Goal: Task Accomplishment & Management: Use online tool/utility

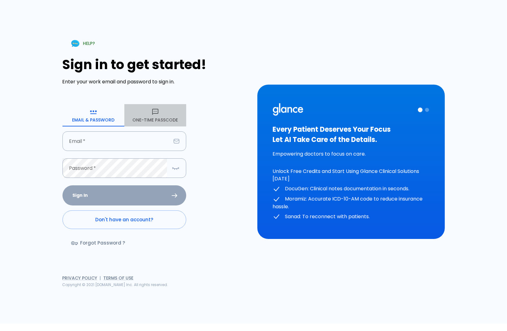
click at [157, 123] on button "One-Time Passcode" at bounding box center [155, 115] width 62 height 22
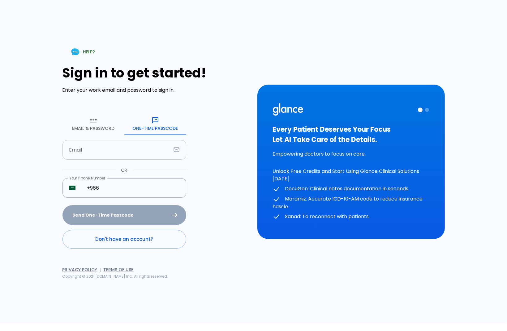
click at [133, 148] on input "text" at bounding box center [117, 150] width 109 height 20
click at [167, 187] on input "+966" at bounding box center [133, 188] width 106 height 20
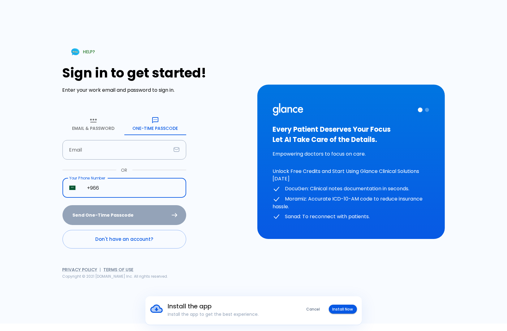
type input "+966 50 640 5564"
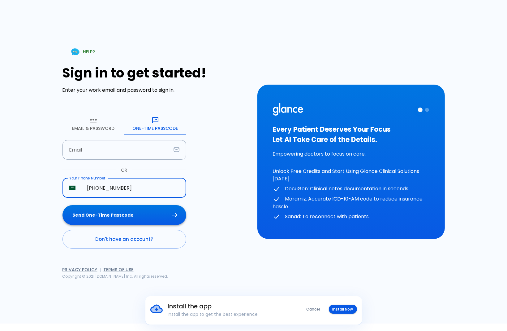
click at [137, 213] on button "Send One-Time Passcode" at bounding box center [125, 215] width 124 height 20
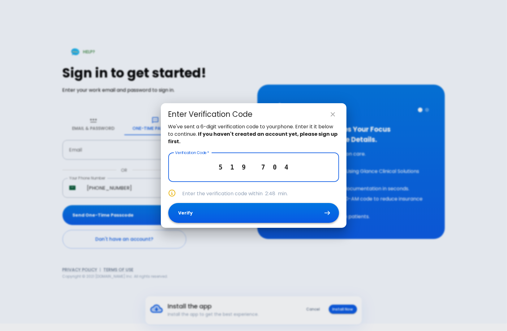
type input "5 1 9 7 0 4"
click at [225, 217] on button "Verify" at bounding box center [253, 213] width 171 height 20
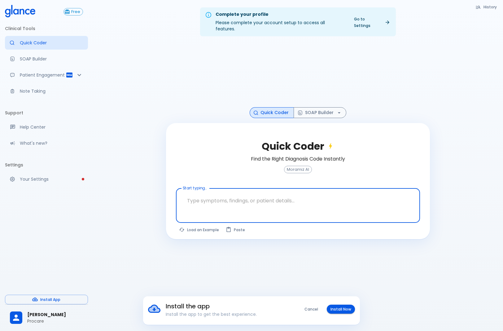
click at [238, 191] on textarea at bounding box center [297, 201] width 235 height 20
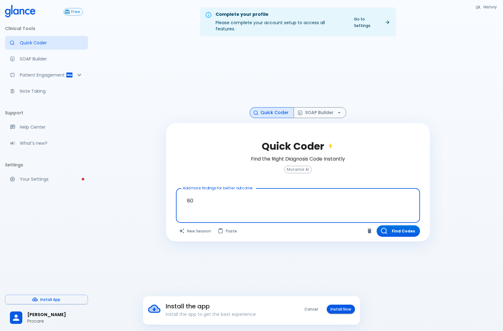
type textarea "8"
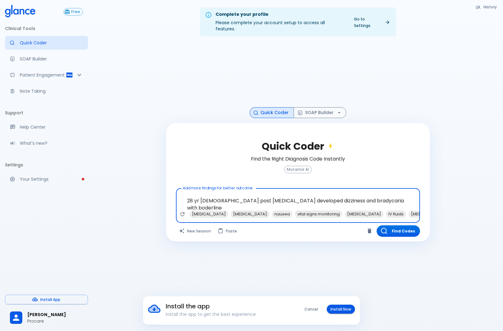
click at [351, 191] on textarea "28 yr female post hysteroscopy developed dizziness and bradycaria with boderline" at bounding box center [297, 201] width 235 height 20
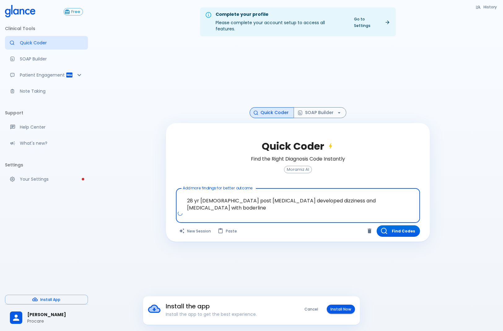
click at [379, 193] on textarea "28 yr female post hysteroscopy developed dizziness and bradycardia with boderli…" at bounding box center [297, 201] width 235 height 20
click at [400, 198] on textarea "28 yr female post hysteroscopy developed dizziness and bradycardia with borderl…" at bounding box center [297, 201] width 235 height 20
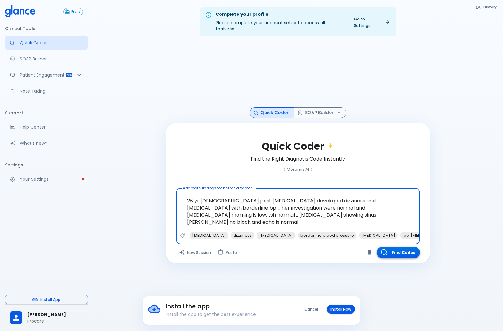
type textarea "28 yr female post hysteroscopy developed dizziness and bradycardia with borderl…"
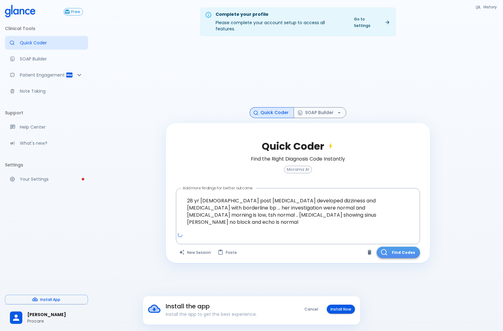
click at [405, 246] on button "Find Codes" at bounding box center [397, 251] width 43 height 11
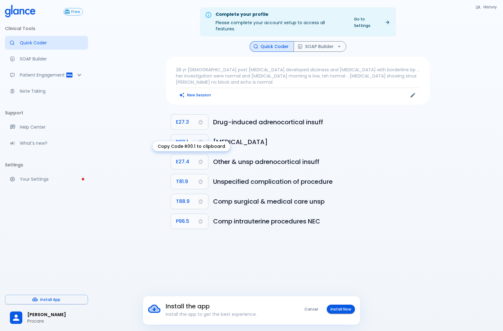
click at [180, 137] on span "R00.1" at bounding box center [182, 141] width 12 height 9
click at [345, 265] on div "Complete your profile Please complete your account setup to access all features…" at bounding box center [298, 172] width 410 height 345
click at [412, 92] on icon "Edit" at bounding box center [413, 95] width 6 height 6
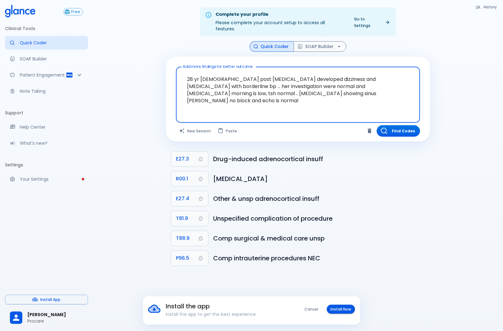
drag, startPoint x: 341, startPoint y: 98, endPoint x: 14, endPoint y: 19, distance: 336.2
click at [14, 19] on div "Free Clinical Tools Quick Coder SOAP Builder Patient Engagement Note Taking Sup…" at bounding box center [251, 172] width 503 height 345
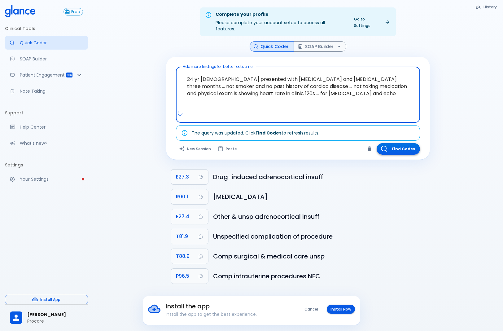
type textarea "24 yr [DEMOGRAPHIC_DATA] presented with [MEDICAL_DATA] and [MEDICAL_DATA] three…"
click at [402, 143] on button "Find Codes" at bounding box center [397, 148] width 43 height 11
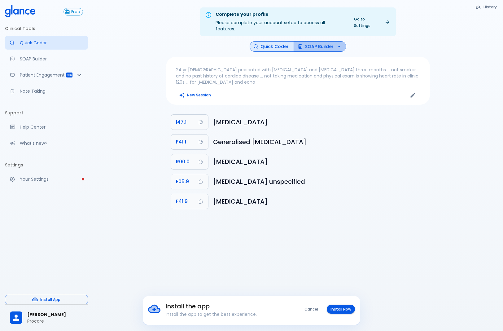
click at [314, 41] on button "SOAP Builder" at bounding box center [319, 46] width 53 height 11
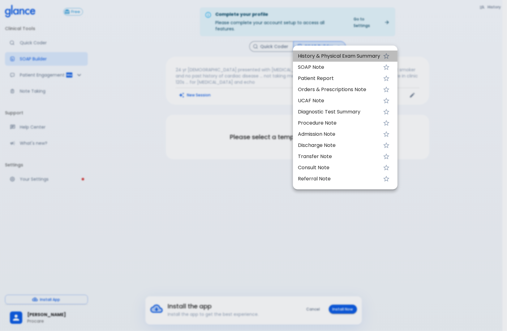
click at [315, 53] on span "History & Physical Exam Summary" at bounding box center [339, 55] width 82 height 7
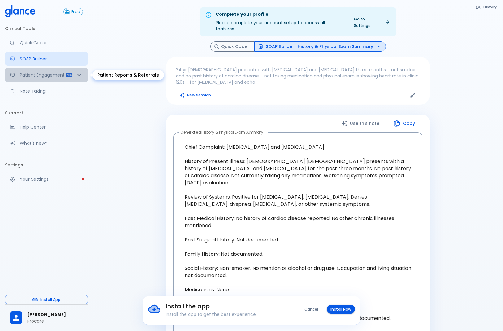
click at [40, 79] on div "Patient Engagement" at bounding box center [46, 75] width 83 height 14
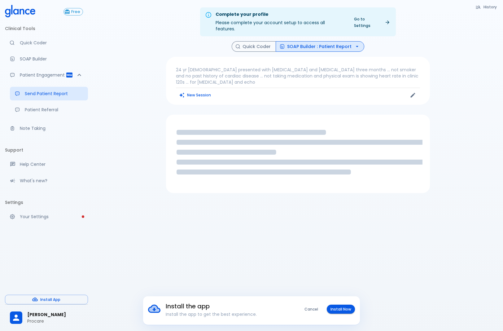
click at [202, 74] on p "24 yr [DEMOGRAPHIC_DATA] presented with [MEDICAL_DATA] and [MEDICAL_DATA] three…" at bounding box center [298, 76] width 244 height 19
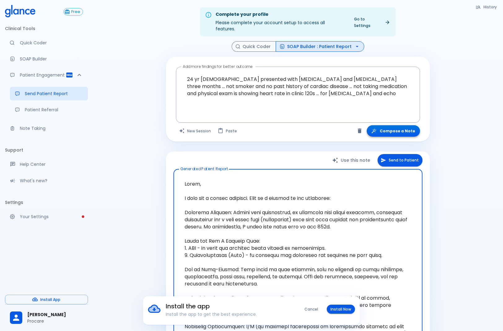
click at [389, 125] on button "Compose a Note" at bounding box center [393, 130] width 53 height 11
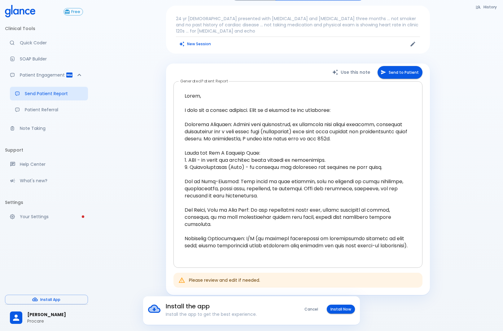
scroll to position [62, 0]
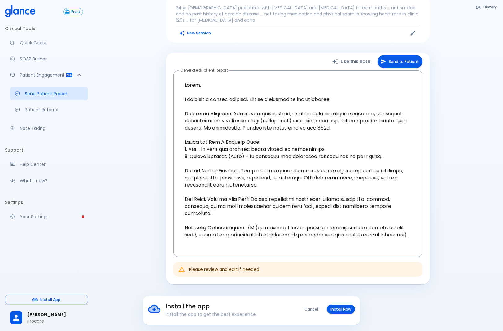
click at [211, 264] on div "Please review and edit if needed." at bounding box center [224, 268] width 71 height 11
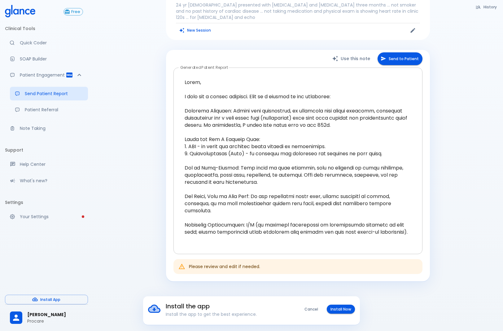
scroll to position [66, 0]
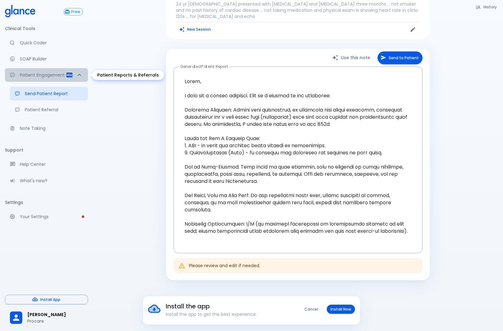
click at [80, 76] on icon "Patient Reports & Referrals" at bounding box center [79, 75] width 4 height 2
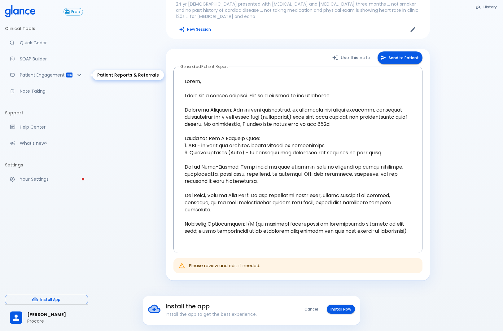
click at [80, 76] on icon "Patient Reports & Referrals" at bounding box center [79, 74] width 7 height 7
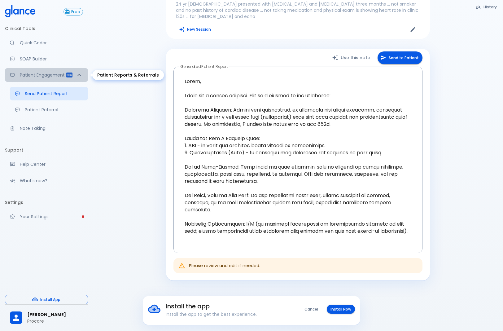
click at [80, 76] on icon "Patient Reports & Referrals" at bounding box center [79, 75] width 4 height 2
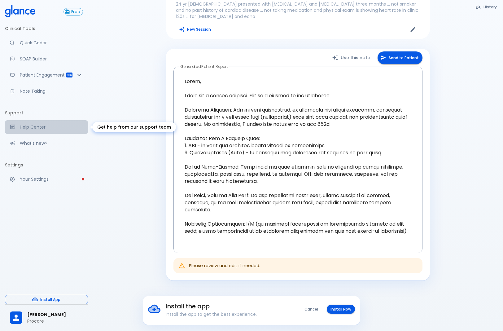
click at [48, 129] on p "Help Center" at bounding box center [51, 127] width 63 height 6
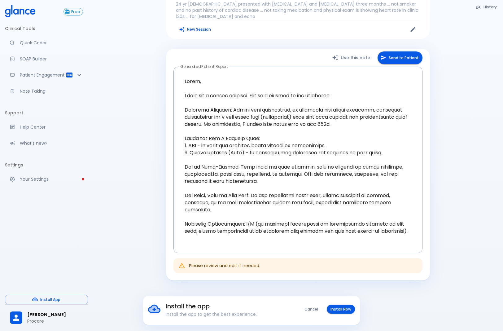
click at [200, 258] on div "Please review and edit if needed." at bounding box center [297, 265] width 249 height 15
click at [201, 260] on div "Please review and edit if needed." at bounding box center [224, 265] width 71 height 11
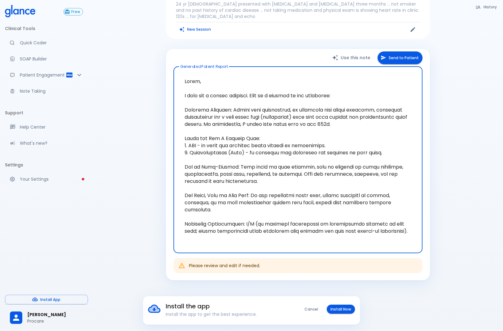
click at [222, 228] on textarea at bounding box center [298, 160] width 240 height 176
click at [402, 225] on textarea at bounding box center [298, 160] width 240 height 176
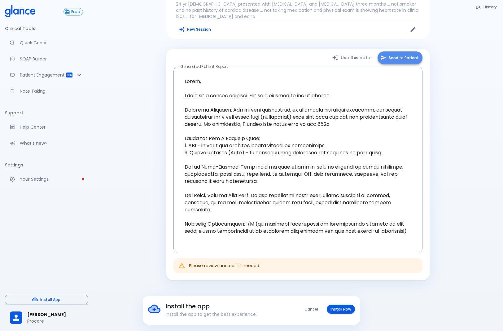
click at [396, 51] on button "Send to Patient" at bounding box center [399, 57] width 45 height 13
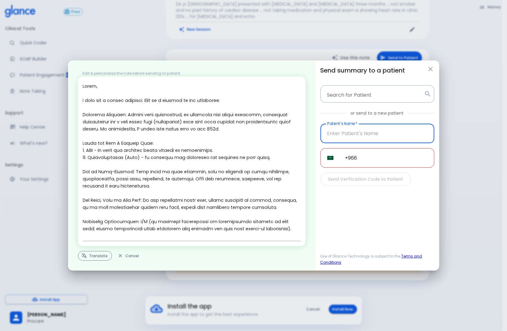
click at [90, 255] on button "Translate" at bounding box center [95, 256] width 34 height 10
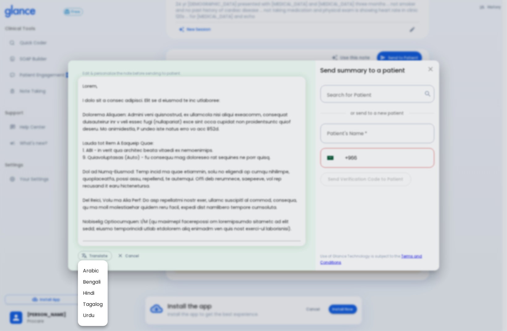
click at [90, 269] on span "Arabic" at bounding box center [93, 270] width 20 height 7
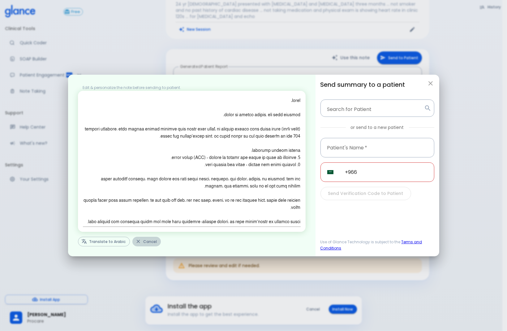
click at [152, 238] on button "Cancel" at bounding box center [147, 242] width 28 height 10
type textarea "Hello, I wish you a speedy recovery. This is a summary of the encounter: Clinic…"
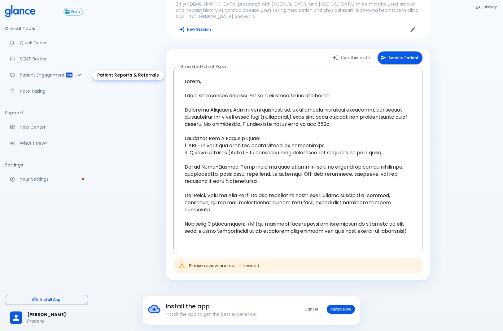
click at [42, 73] on p "Patient Engagement" at bounding box center [43, 75] width 46 height 6
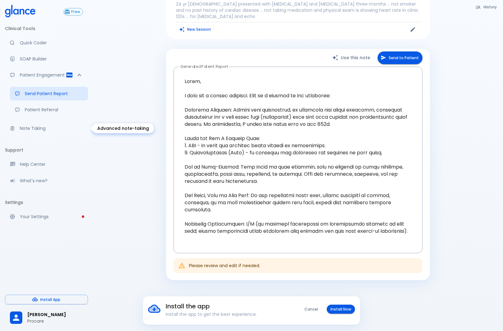
click at [31, 129] on p "Note Taking" at bounding box center [51, 128] width 63 height 6
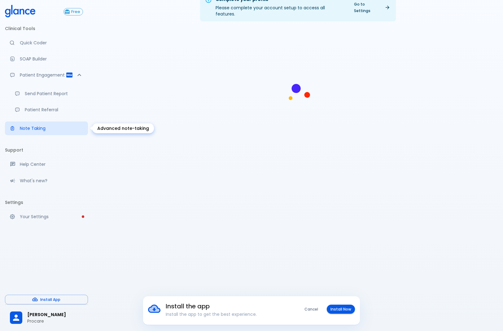
scroll to position [15, 0]
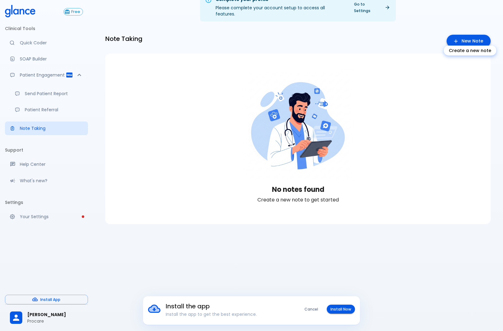
click at [471, 35] on link "New Note" at bounding box center [468, 41] width 44 height 13
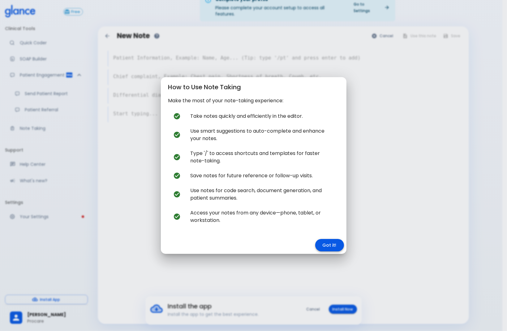
click at [328, 242] on button "Got it!" at bounding box center [329, 245] width 29 height 13
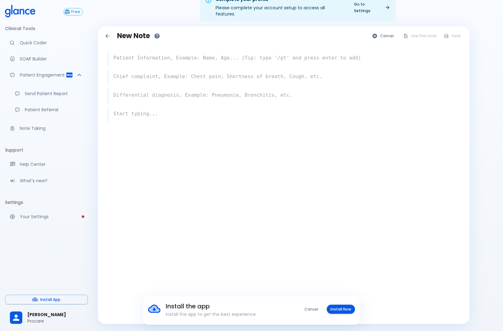
click at [313, 311] on button "Cancel" at bounding box center [311, 308] width 21 height 9
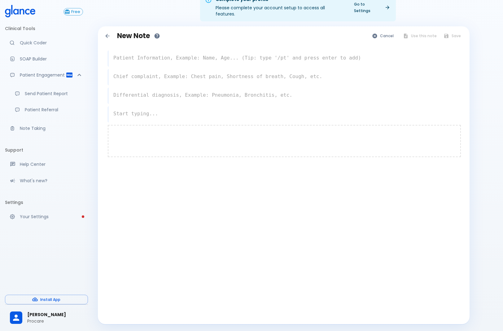
click at [204, 140] on div at bounding box center [284, 141] width 353 height 32
click at [202, 107] on textarea at bounding box center [283, 113] width 351 height 12
type textarea "s"
click at [393, 31] on button "Cancel" at bounding box center [383, 35] width 28 height 9
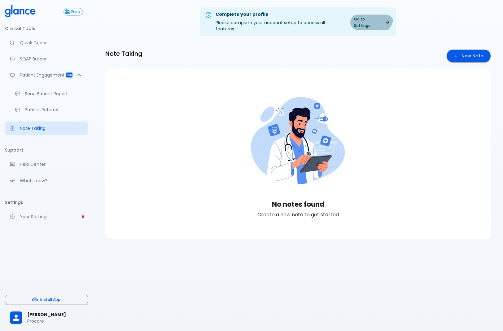
click at [373, 16] on link "Go to Settings" at bounding box center [371, 22] width 43 height 15
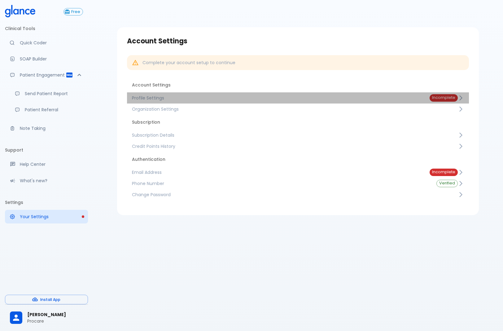
click at [152, 94] on link "Profile Settings Incomplete" at bounding box center [298, 97] width 342 height 11
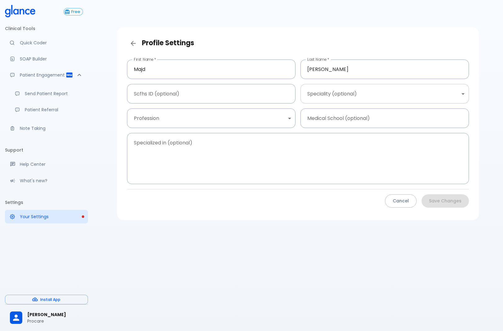
click at [349, 93] on body "↧ pull to refresh ↧ Free Clinical Tools Quick Coder SOAP Builder Patient Engage…" at bounding box center [251, 172] width 503 height 345
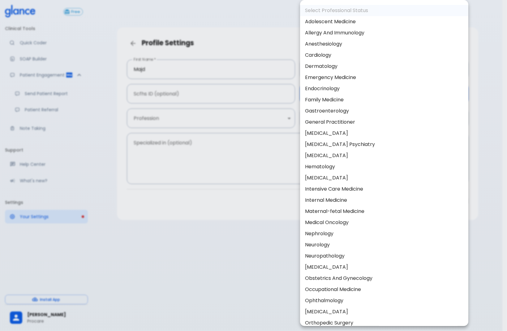
click at [343, 54] on li "Cardiology" at bounding box center [384, 55] width 168 height 11
type input "Cardiology"
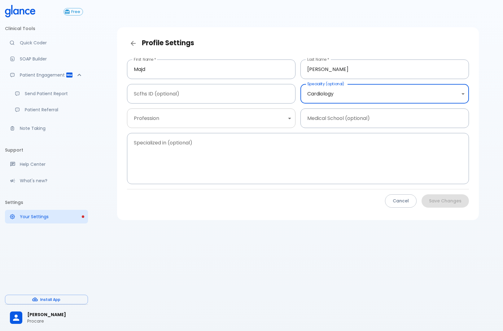
click at [237, 117] on body "↧ pull to refresh ↧ Free Clinical Tools Quick Coder SOAP Builder Patient Engage…" at bounding box center [251, 172] width 503 height 345
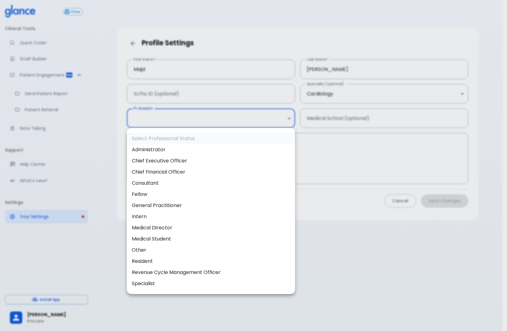
click at [204, 181] on li "Consultant" at bounding box center [211, 182] width 168 height 11
type input "consultant"
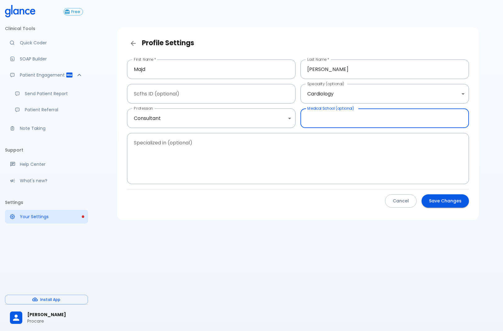
click at [339, 117] on input "text" at bounding box center [384, 118] width 168 height 20
click at [292, 137] on div "x Specialized in (optional)" at bounding box center [298, 158] width 342 height 51
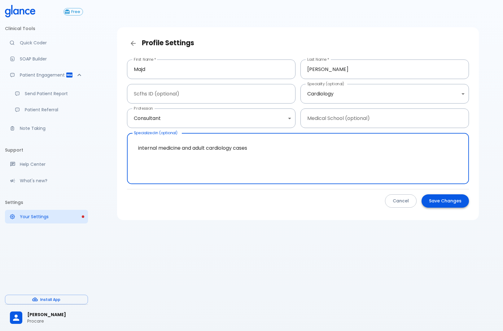
type textarea "internal medicine and adult cardiology cases"
click at [447, 198] on button "Save Changes" at bounding box center [444, 200] width 47 height 13
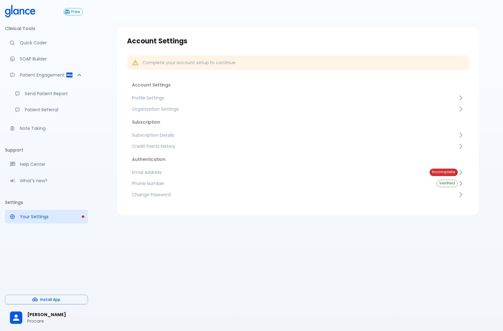
click at [157, 169] on span "Email Address" at bounding box center [276, 172] width 288 height 6
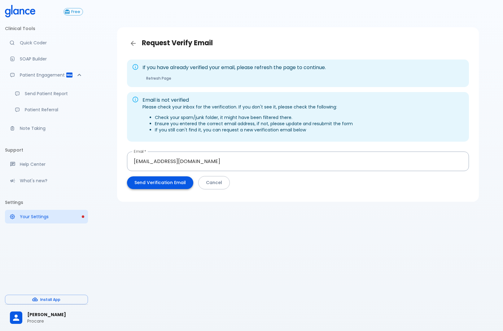
click at [155, 184] on button "Send Verification Email" at bounding box center [160, 182] width 66 height 13
click at [215, 184] on button "Cancel" at bounding box center [214, 182] width 32 height 13
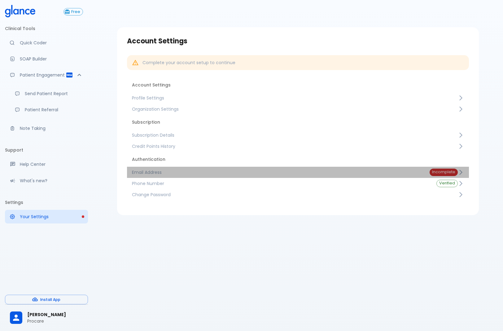
click at [189, 172] on span "Email Address" at bounding box center [276, 172] width 288 height 6
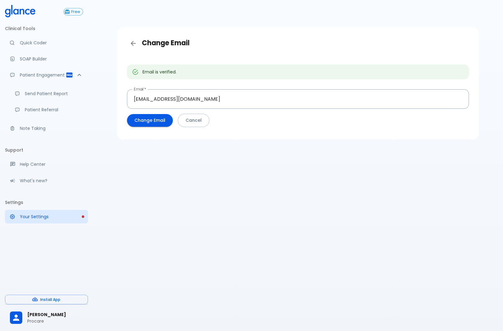
drag, startPoint x: 191, startPoint y: 120, endPoint x: 209, endPoint y: 120, distance: 18.6
click at [191, 145] on div "Change Email Email is verified. Email   * majdnow@gmail.com Email * Change Emai…" at bounding box center [298, 172] width 410 height 345
click at [131, 41] on icon "Back" at bounding box center [132, 43] width 7 height 7
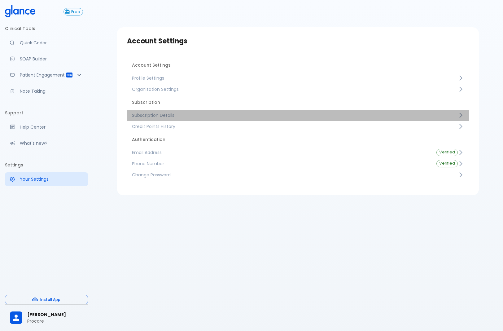
click at [190, 114] on span "Subscription Details" at bounding box center [295, 115] width 326 height 6
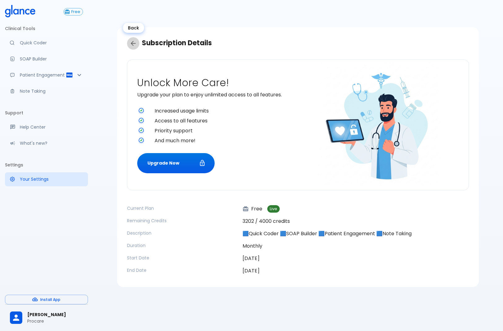
click at [133, 44] on icon "Back" at bounding box center [132, 43] width 7 height 7
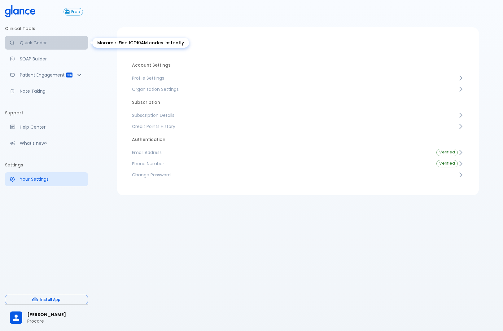
click at [37, 43] on p "Quick Coder" at bounding box center [51, 43] width 63 height 6
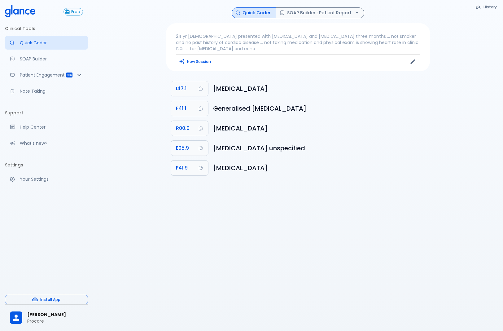
click at [216, 43] on p "24 yr [DEMOGRAPHIC_DATA] presented with [MEDICAL_DATA] and [MEDICAL_DATA] three…" at bounding box center [298, 42] width 244 height 19
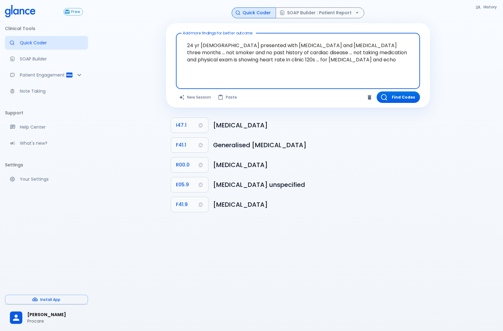
click at [318, 60] on textarea "24 yr [DEMOGRAPHIC_DATA] presented with [MEDICAL_DATA] and [MEDICAL_DATA] three…" at bounding box center [297, 56] width 235 height 41
type textarea "24 yr [DEMOGRAPHIC_DATA] presented with [MEDICAL_DATA] and [MEDICAL_DATA] three…"
click at [302, 11] on button "SOAP Builder : Patient Report" at bounding box center [320, 12] width 89 height 11
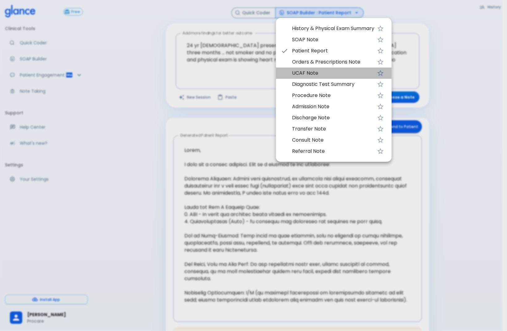
click at [321, 72] on span "UCAF Note" at bounding box center [333, 72] width 82 height 7
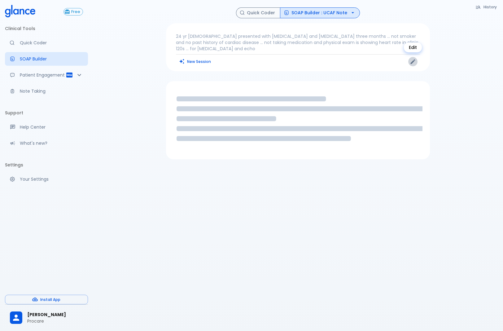
click at [411, 60] on icon "Edit" at bounding box center [413, 62] width 6 height 6
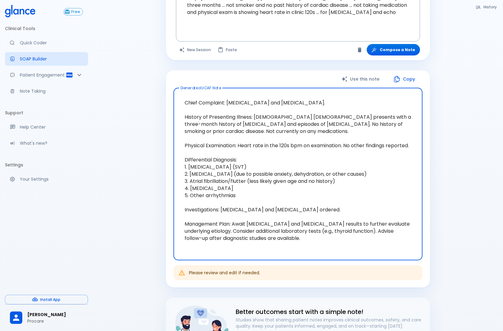
scroll to position [37, 0]
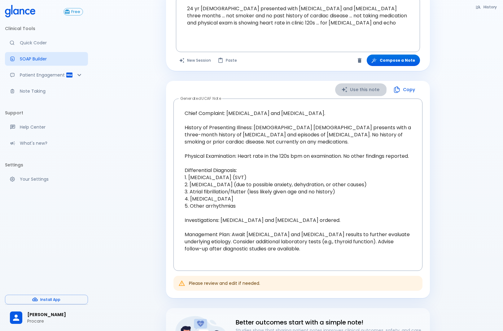
click at [362, 89] on button "Use this note" at bounding box center [361, 89] width 52 height 13
type textarea "Chief Complaint: [MEDICAL_DATA] and [MEDICAL_DATA]. History of Presenting Illne…"
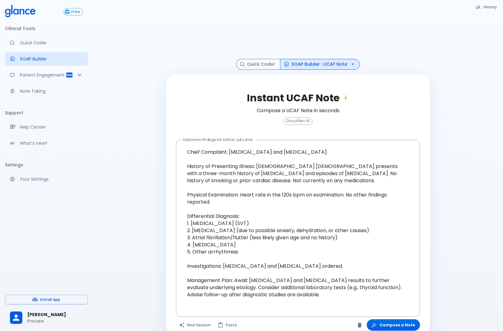
scroll to position [27, 0]
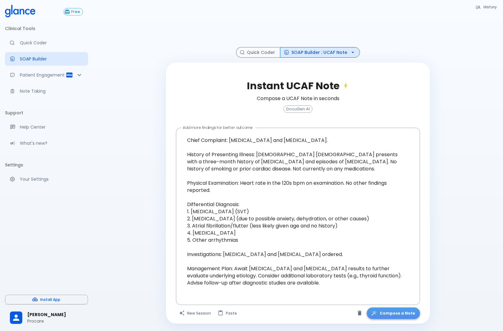
click at [405, 315] on button "Compose a Note" at bounding box center [393, 312] width 53 height 11
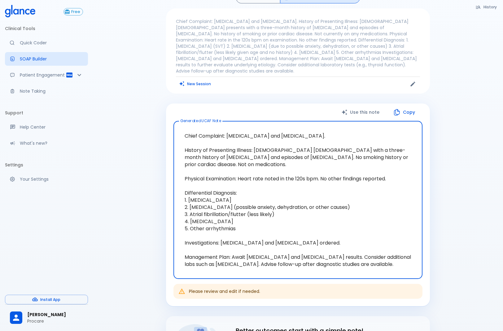
click at [367, 106] on button "Use this note" at bounding box center [361, 112] width 52 height 13
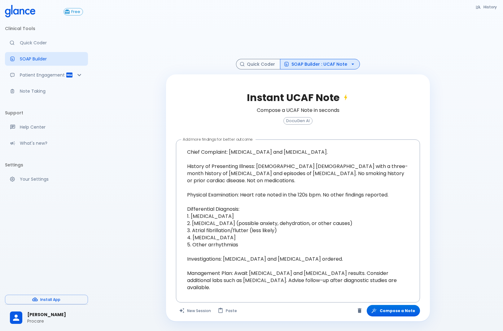
click at [291, 119] on span "DocuGen AI" at bounding box center [298, 121] width 28 height 5
click at [361, 310] on icon "Clear" at bounding box center [360, 310] width 4 height 5
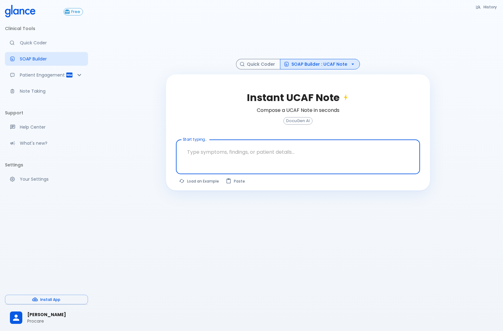
click at [222, 153] on textarea at bounding box center [297, 152] width 235 height 20
click at [78, 73] on icon "Patient Reports & Referrals" at bounding box center [79, 74] width 7 height 7
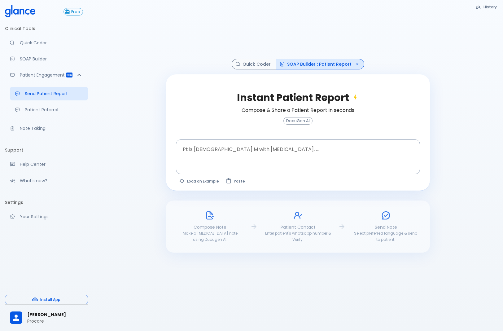
click at [238, 34] on div at bounding box center [298, 26] width 264 height 66
click at [351, 64] on button "SOAP Builder : Patient Report" at bounding box center [320, 64] width 89 height 11
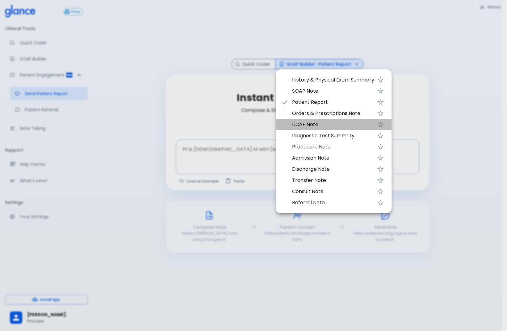
click at [323, 122] on span "UCAF Note" at bounding box center [333, 124] width 82 height 7
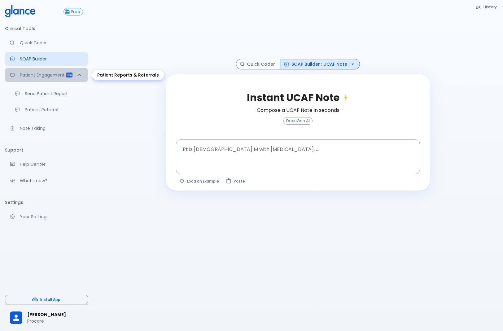
click at [78, 76] on icon "Patient Reports & Referrals" at bounding box center [79, 74] width 7 height 7
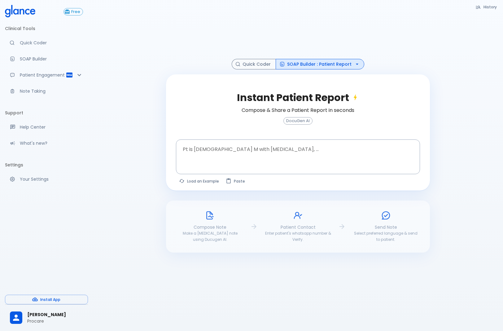
click at [314, 62] on button "SOAP Builder : Patient Report" at bounding box center [320, 64] width 89 height 11
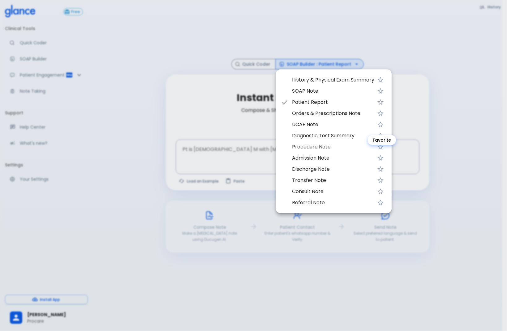
click at [384, 124] on icon "Favorite" at bounding box center [381, 124] width 6 height 6
click at [297, 124] on span "UCAF Note" at bounding box center [333, 124] width 82 height 7
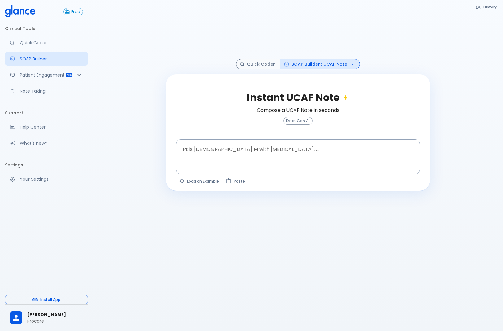
click at [174, 50] on div at bounding box center [298, 26] width 264 height 66
click at [78, 77] on icon "Patient Reports & Referrals" at bounding box center [79, 74] width 7 height 7
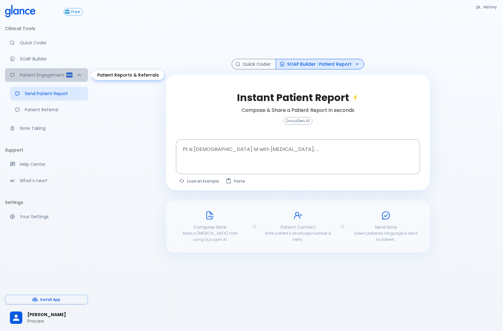
click at [78, 77] on icon "Patient Reports & Referrals" at bounding box center [79, 74] width 7 height 7
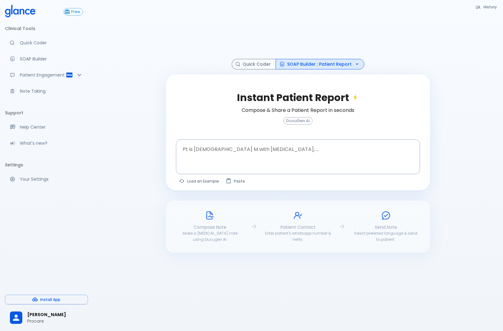
click at [123, 43] on div "History Quick Coder SOAP Builder : Patient Report Instant Patient Report Compos…" at bounding box center [298, 157] width 410 height 345
click at [319, 68] on button "SOAP Builder : Patient Report" at bounding box center [320, 64] width 89 height 11
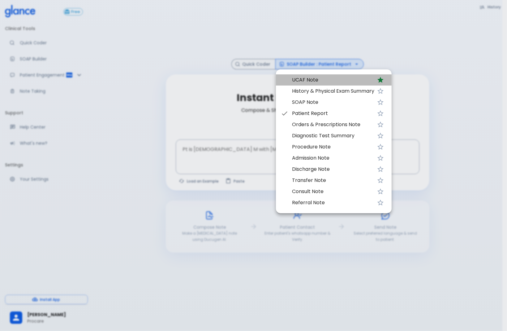
click at [308, 79] on span "UCAF Note" at bounding box center [333, 79] width 82 height 7
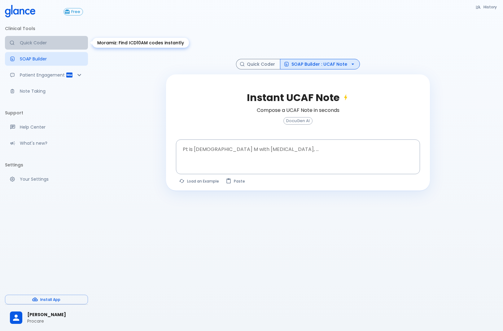
click at [32, 41] on p "Quick Coder" at bounding box center [51, 43] width 63 height 6
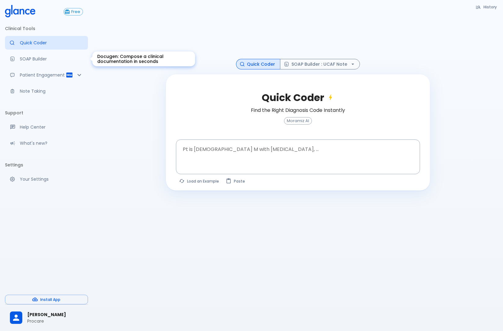
click at [28, 54] on link "SOAP Builder" at bounding box center [46, 59] width 83 height 14
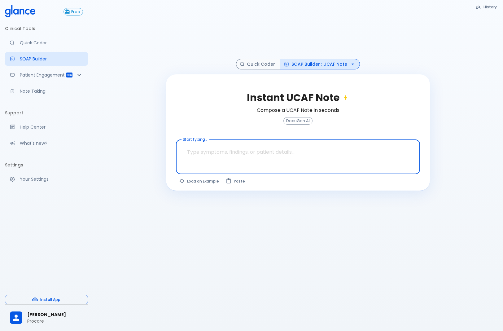
click at [249, 159] on textarea at bounding box center [297, 152] width 235 height 20
paste textarea "24 yr [DEMOGRAPHIC_DATA] presented with [MEDICAL_DATA] and [MEDICAL_DATA] three…"
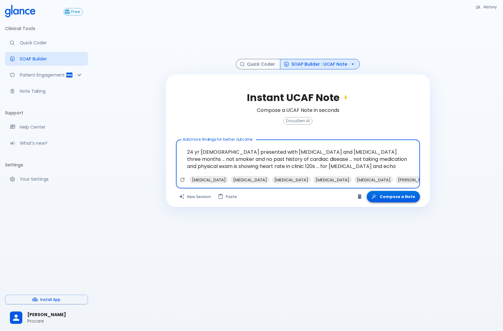
type textarea "24 yr [DEMOGRAPHIC_DATA] presented with [MEDICAL_DATA] and [MEDICAL_DATA] three…"
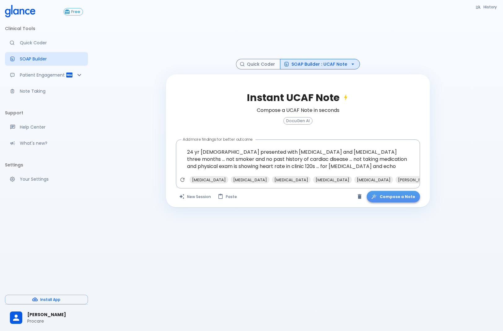
click at [402, 197] on button "Compose a Note" at bounding box center [393, 196] width 53 height 11
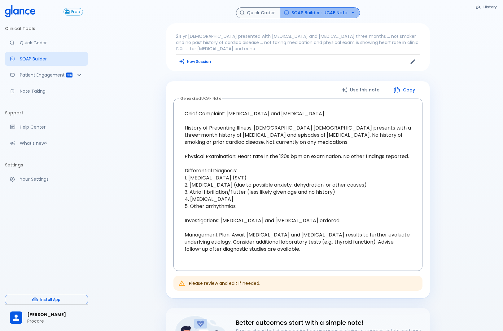
click at [315, 14] on button "SOAP Builder : UCAF Note" at bounding box center [320, 12] width 80 height 11
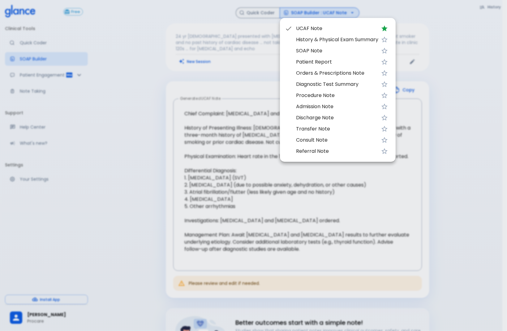
click at [318, 42] on span "History & Physical Exam Summary" at bounding box center [337, 39] width 82 height 7
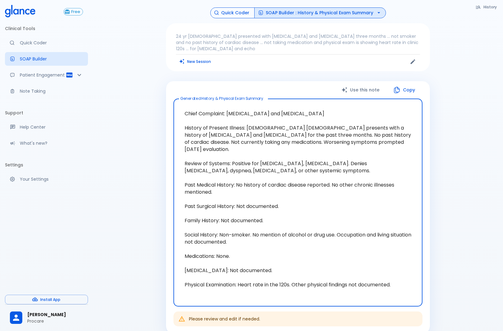
click at [237, 14] on button "Quick Coder" at bounding box center [232, 12] width 44 height 11
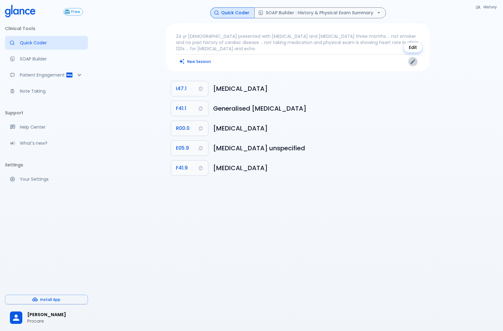
click at [410, 62] on icon "Edit" at bounding box center [413, 62] width 6 height 6
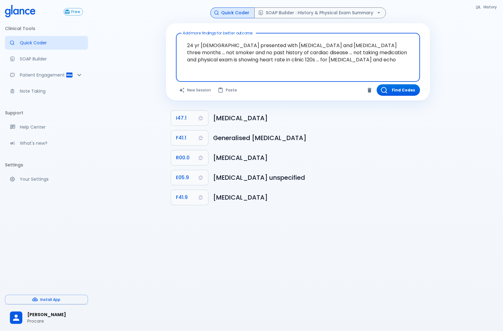
drag, startPoint x: 297, startPoint y: 59, endPoint x: 23, endPoint y: 2, distance: 280.4
click at [23, 2] on div "Free Clinical Tools Quick Coder SOAP Builder Patient Engagement Note Taking Sup…" at bounding box center [251, 172] width 503 height 345
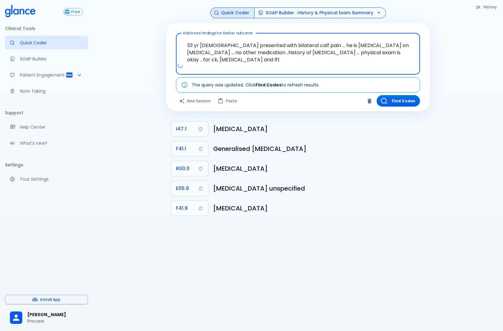
type textarea "33 yr [DEMOGRAPHIC_DATA] presented with bilateral calf pain ... he is [MEDICAL_…"
click at [301, 11] on button "SOAP Builder : History & Physical Exam Summary" at bounding box center [320, 12] width 132 height 11
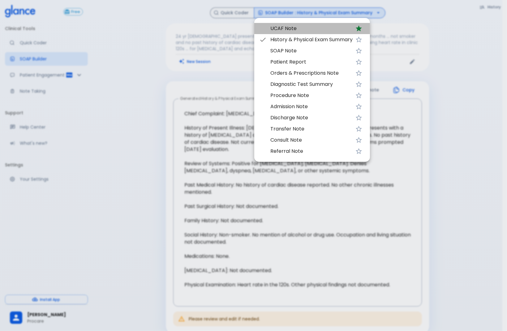
click at [292, 28] on span "UCAF Note" at bounding box center [312, 28] width 82 height 7
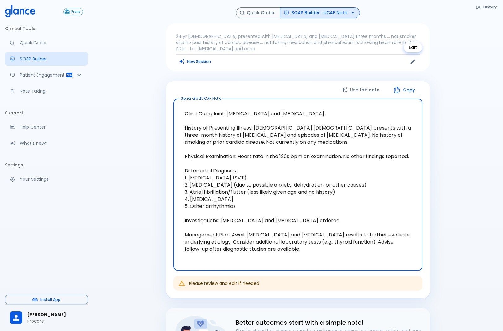
click at [411, 59] on icon "Edit" at bounding box center [413, 62] width 6 height 6
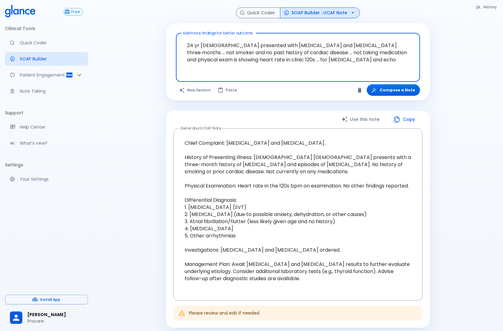
drag, startPoint x: 297, startPoint y: 63, endPoint x: 80, endPoint y: 26, distance: 220.5
click at [80, 26] on div "Free Clinical Tools Quick Coder SOAP Builder Patient Engagement Note Taking Sup…" at bounding box center [251, 227] width 503 height 454
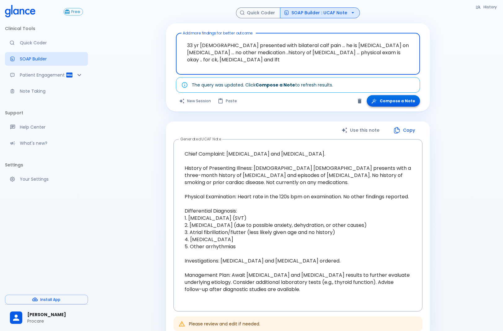
type textarea "33 yr [DEMOGRAPHIC_DATA] presented with bilateral calf pain ... he is [MEDICAL_…"
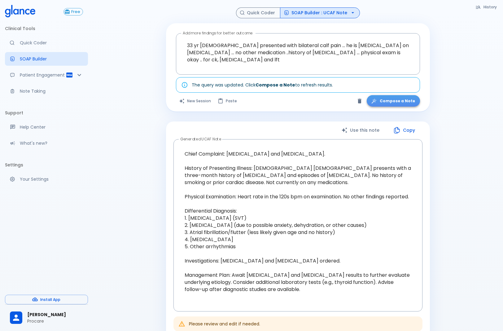
click at [396, 99] on button "Compose a Note" at bounding box center [393, 100] width 53 height 11
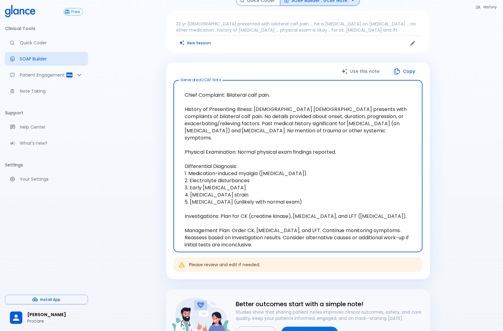
scroll to position [31, 0]
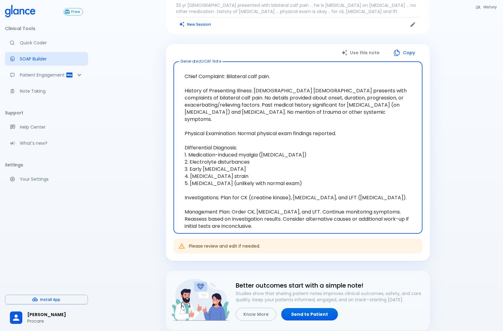
drag, startPoint x: 262, startPoint y: 223, endPoint x: 180, endPoint y: 76, distance: 167.9
click at [180, 76] on textarea "Chief Complaint: Bilateral calf pain. History of Presenting Illness: [DEMOGRAPH…" at bounding box center [298, 148] width 240 height 162
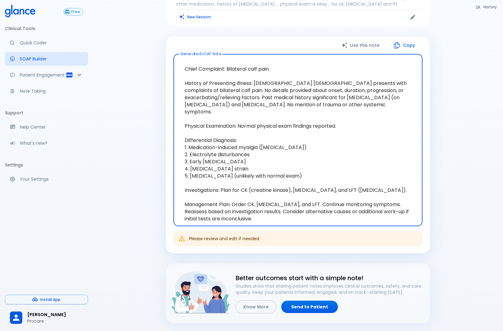
scroll to position [0, 0]
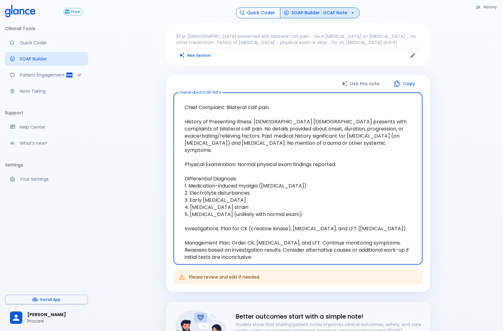
click at [250, 15] on button "Quick Coder" at bounding box center [258, 12] width 44 height 11
